Goal: Task Accomplishment & Management: Manage account settings

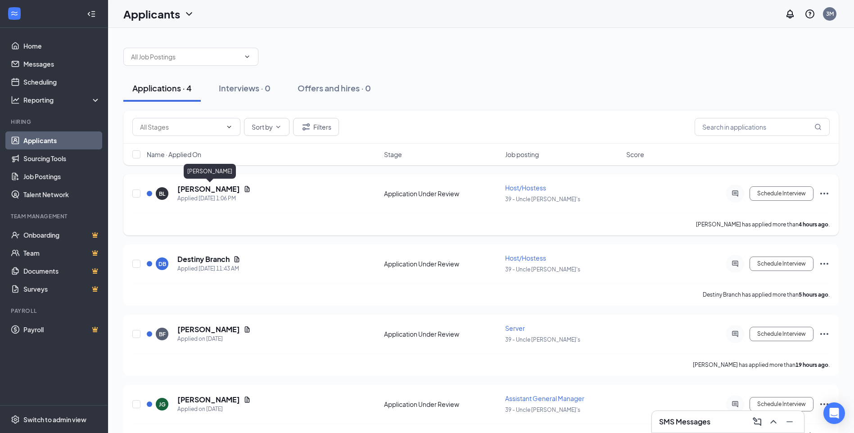
click at [195, 186] on h5 "[PERSON_NAME]" at bounding box center [208, 189] width 63 height 10
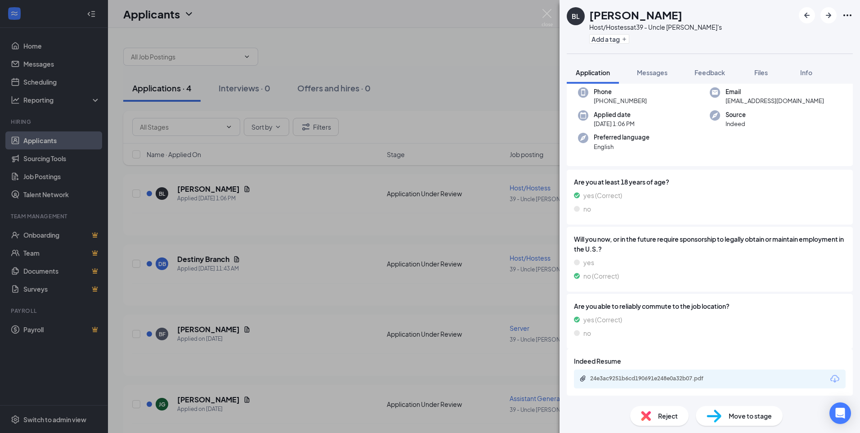
scroll to position [47, 0]
click at [621, 379] on div "24e3ac9251b6cd190691e248e0a32b07.pdf" at bounding box center [653, 377] width 126 height 7
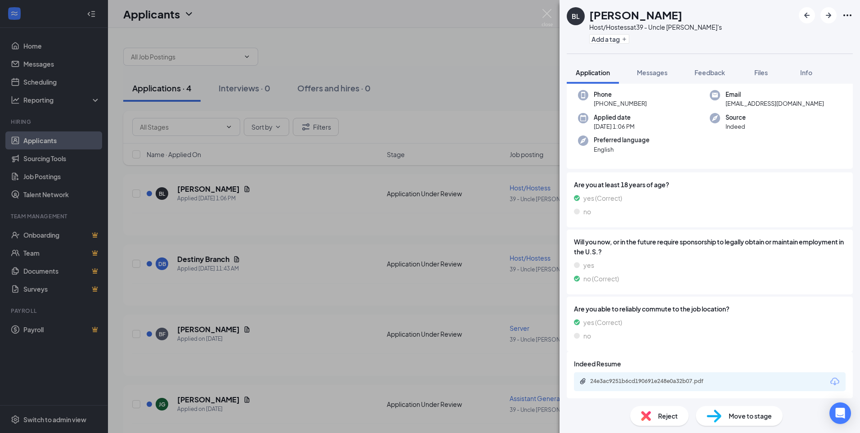
click at [733, 416] on span "Move to stage" at bounding box center [750, 416] width 43 height 10
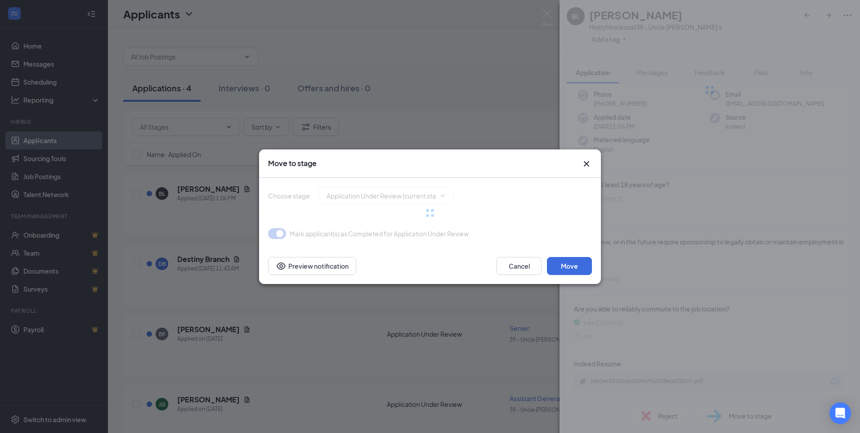
type input "Onsite Interview (next stage)"
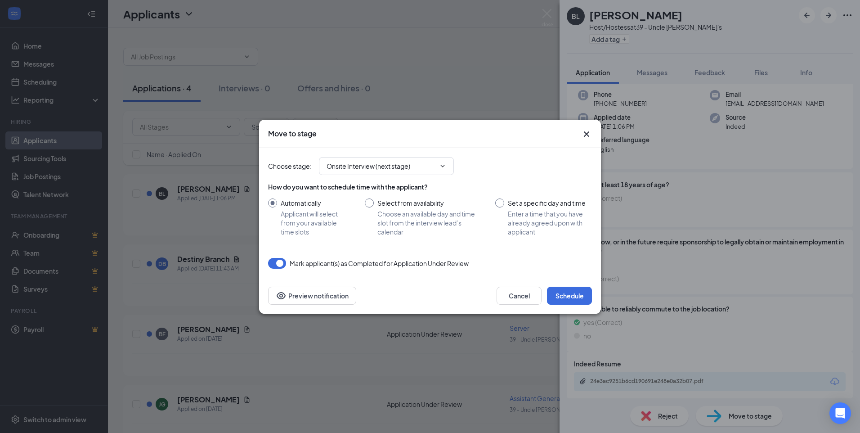
click at [278, 263] on button "button" at bounding box center [277, 263] width 18 height 11
click at [563, 294] on button "Schedule" at bounding box center [569, 296] width 45 height 18
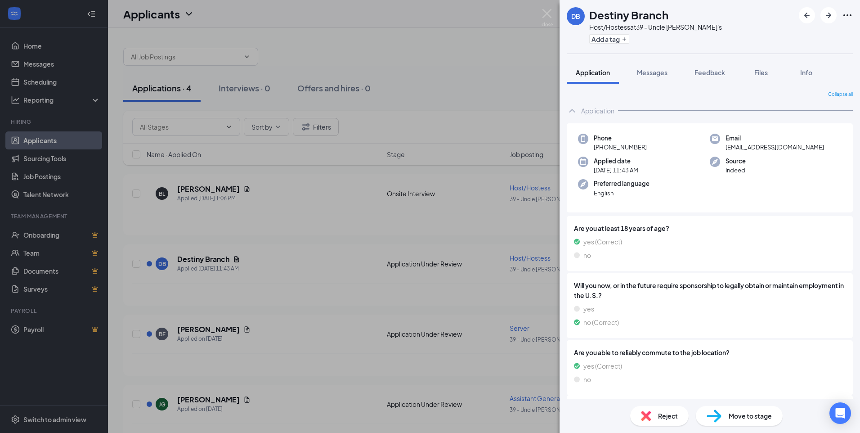
click at [344, 334] on div "DB Destiny Branch Host/Hostess at 39 - Uncle [PERSON_NAME]'s Add a tag Applicat…" at bounding box center [430, 216] width 860 height 433
